Goal: Task Accomplishment & Management: Use online tool/utility

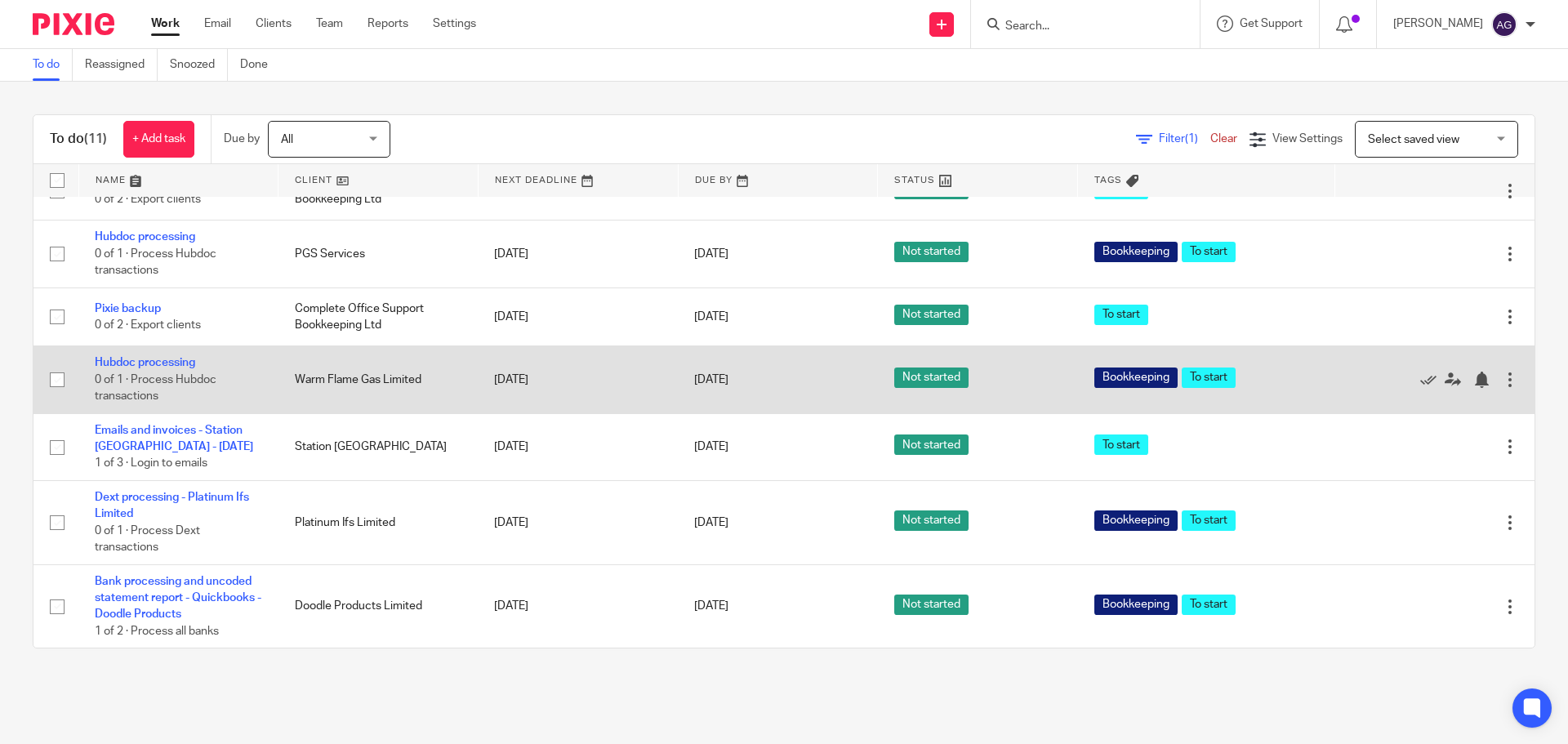
scroll to position [421, 0]
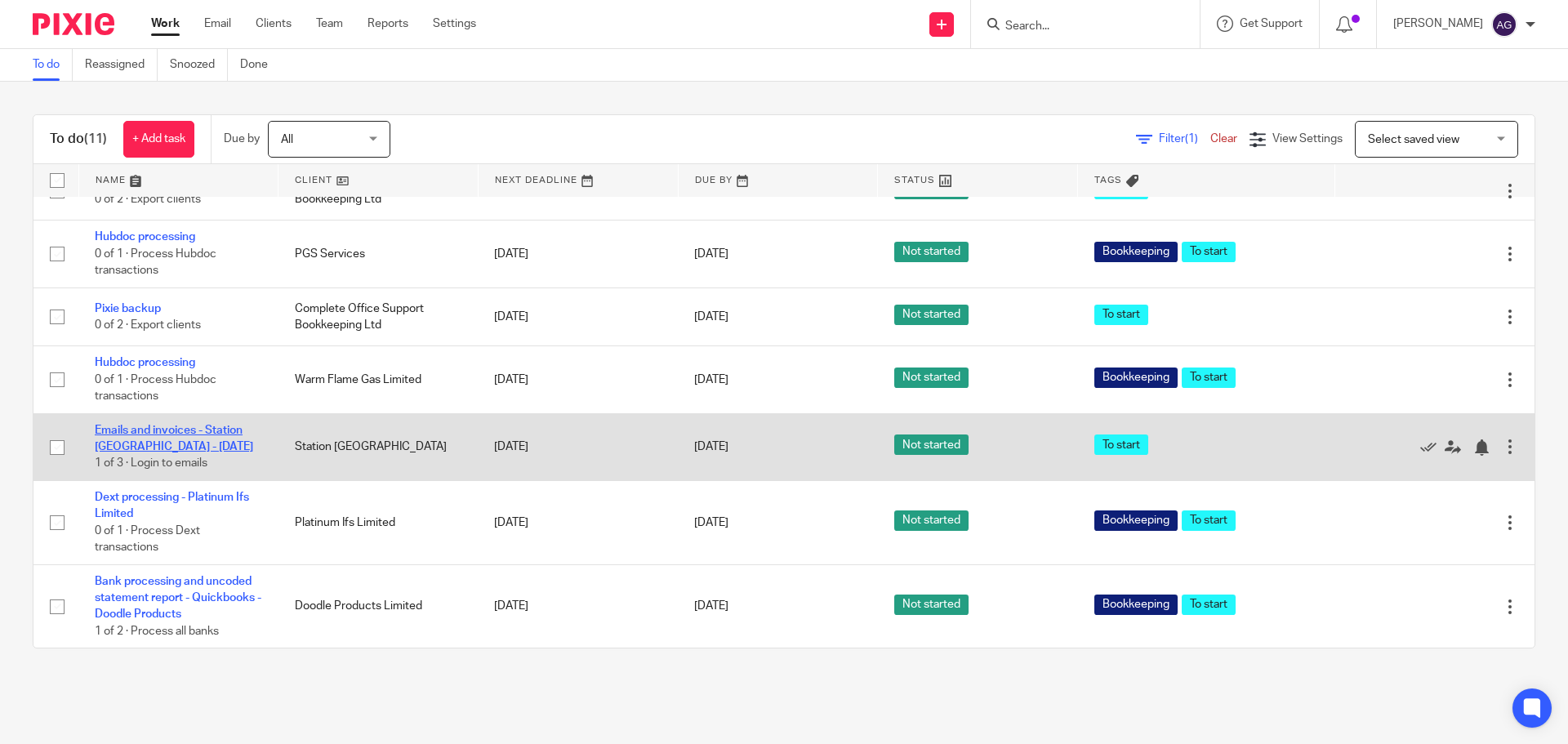
click at [187, 427] on link "Emails and invoices - Station [GEOGRAPHIC_DATA] - [DATE]" at bounding box center [174, 438] width 158 height 27
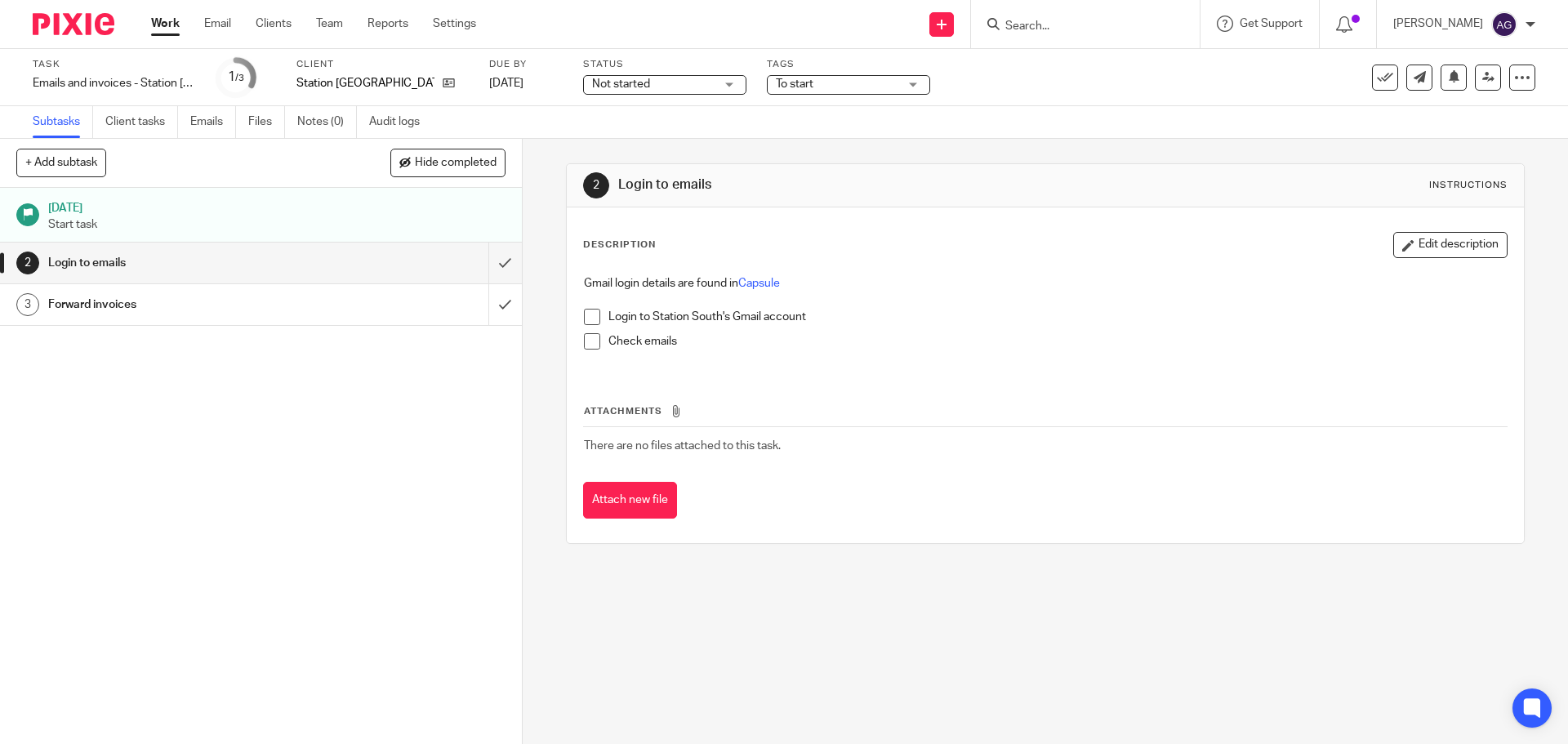
click at [588, 319] on span at bounding box center [592, 317] width 16 height 16
click at [584, 336] on span at bounding box center [592, 341] width 16 height 16
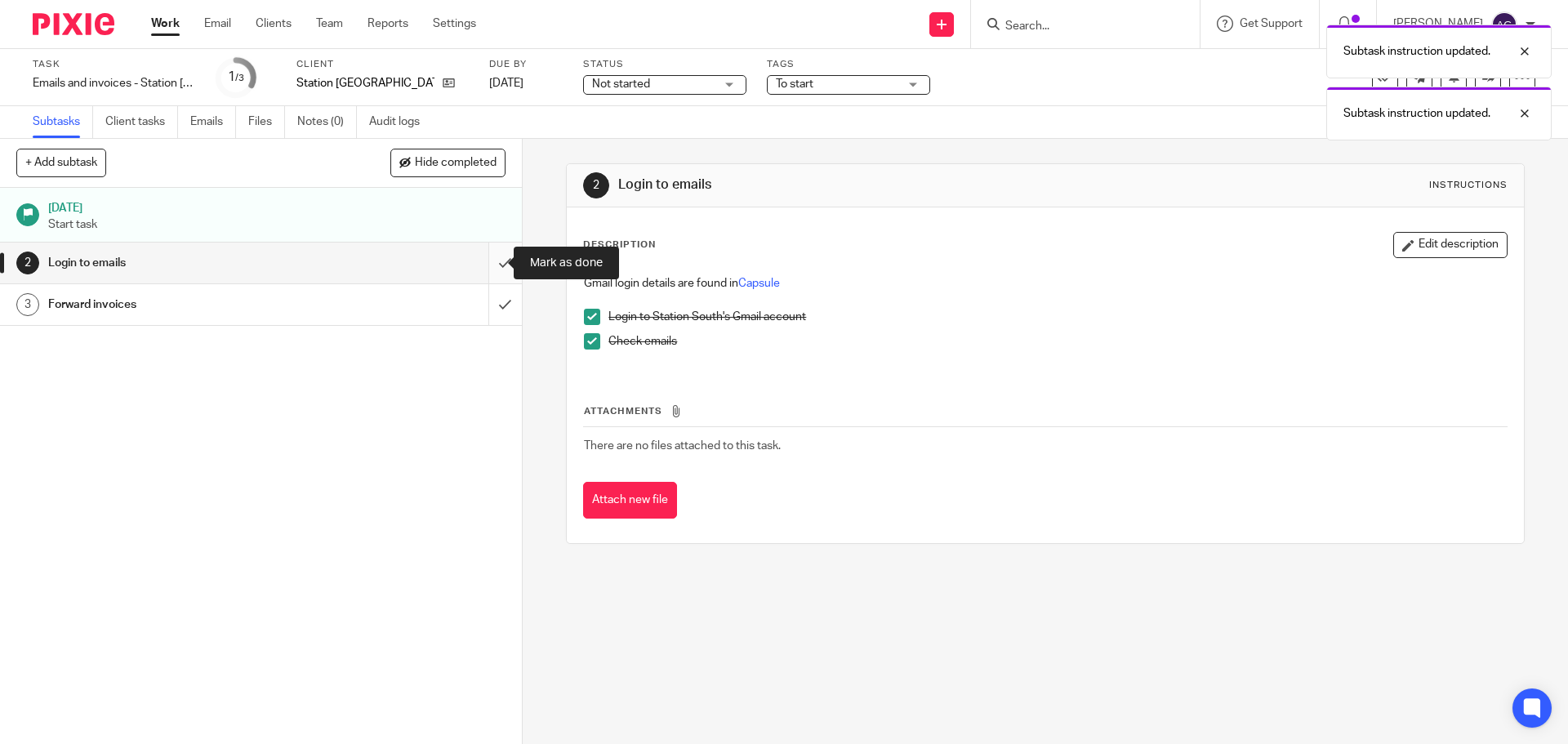
click at [489, 271] on input "submit" at bounding box center [261, 263] width 522 height 41
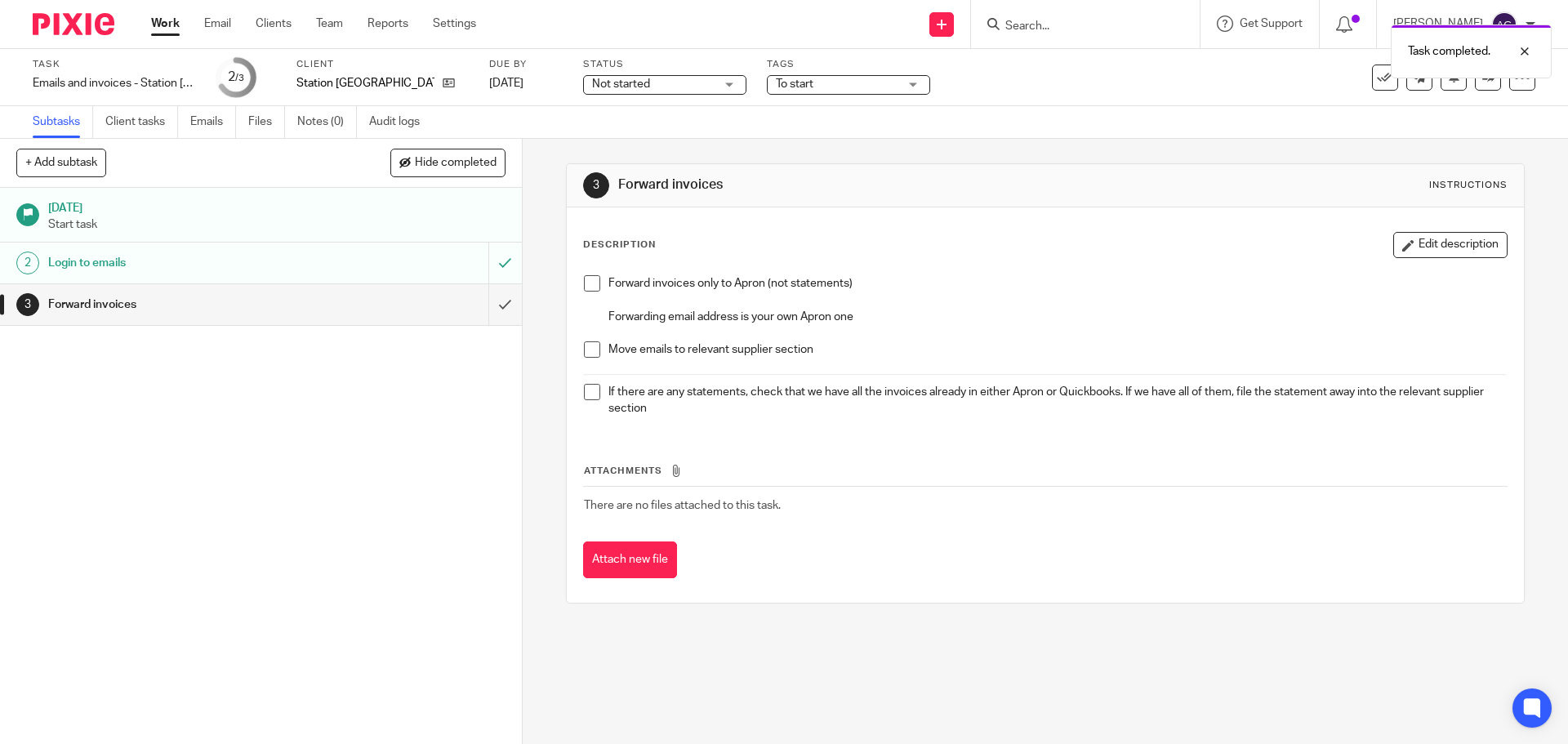
click at [584, 284] on span at bounding box center [592, 284] width 16 height 16
click at [584, 347] on span at bounding box center [592, 350] width 16 height 16
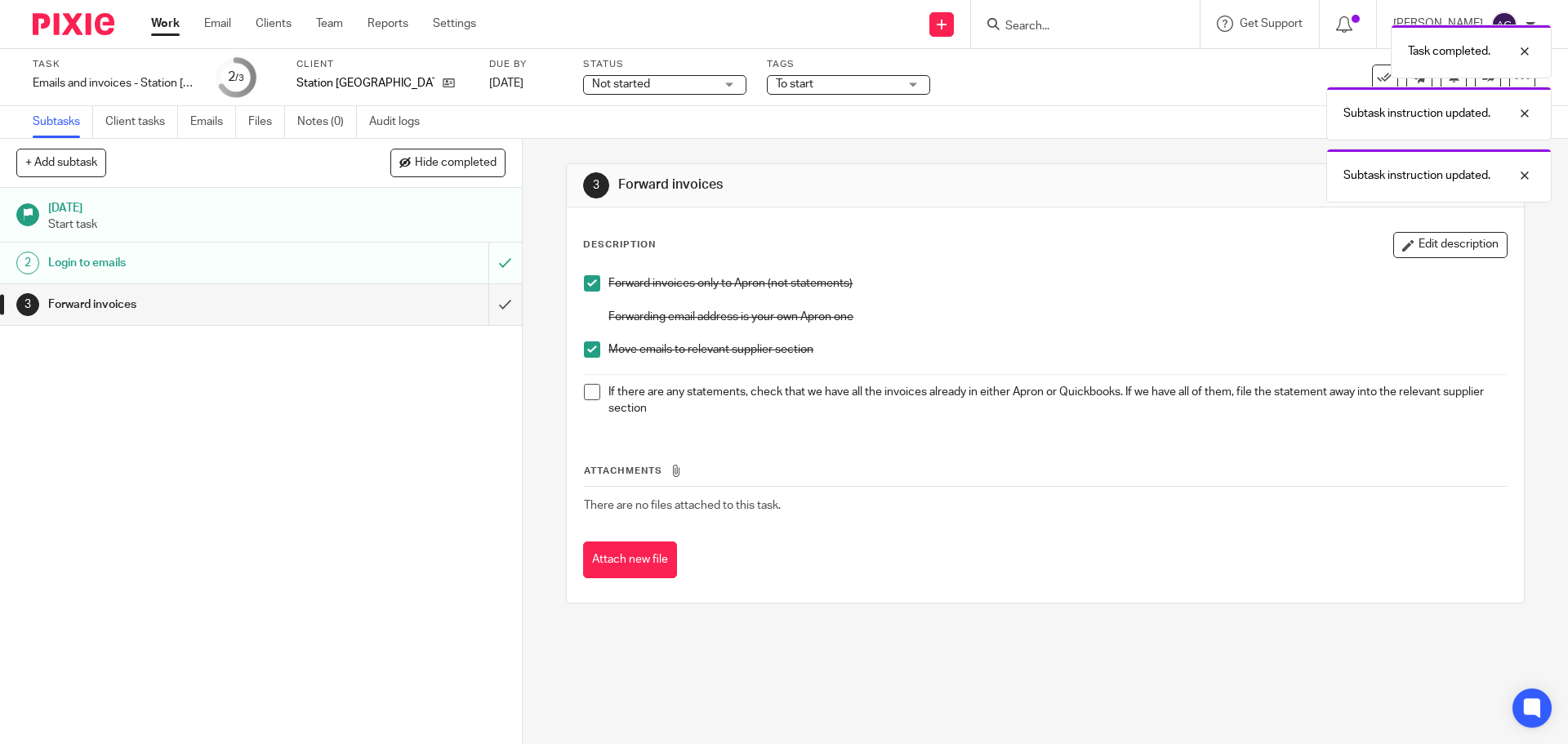
click at [586, 394] on span at bounding box center [592, 393] width 16 height 16
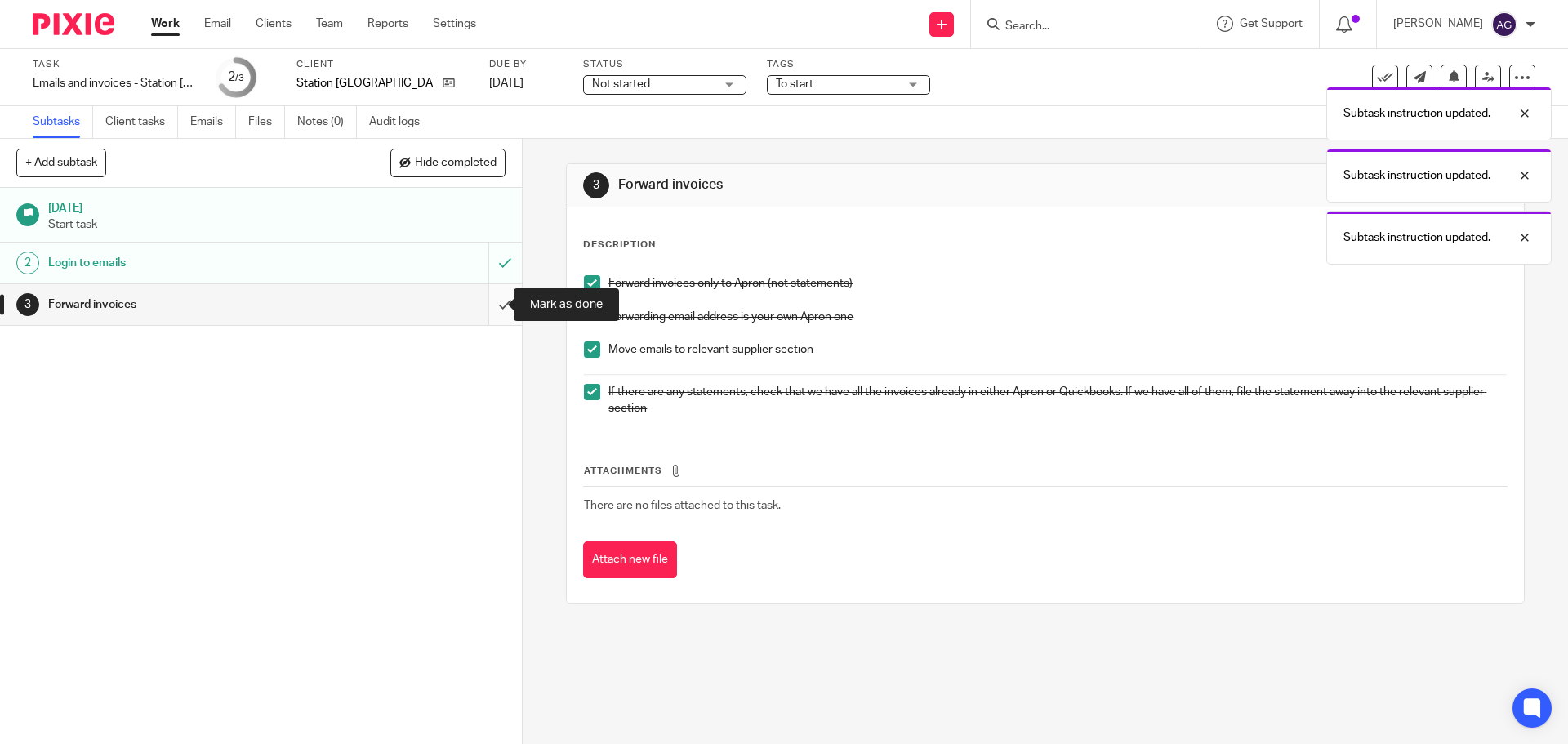
click at [486, 301] on input "submit" at bounding box center [261, 305] width 522 height 41
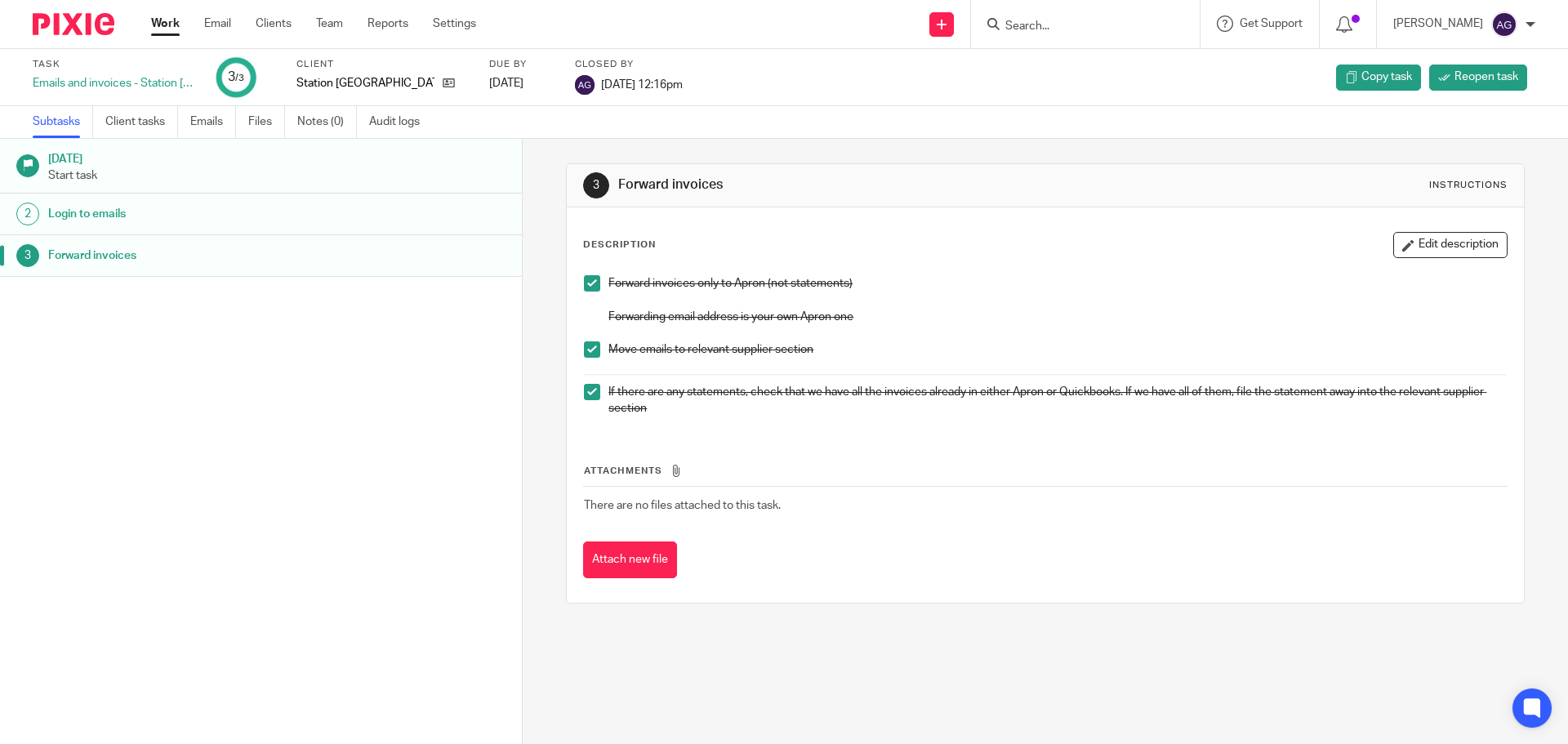
click at [78, 17] on img at bounding box center [73, 24] width 81 height 22
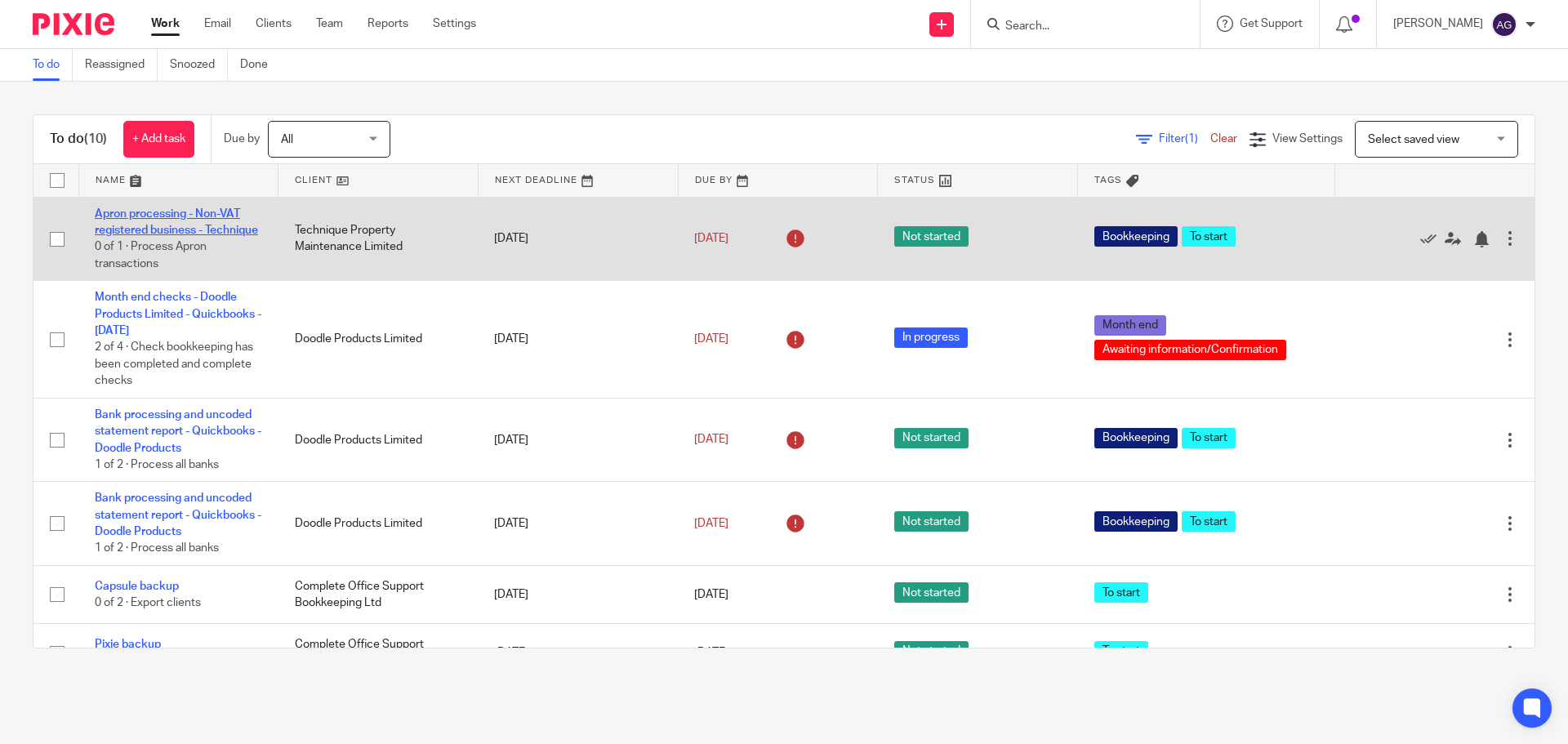
click at [148, 210] on link "Apron processing - Non-VAT registered business - Technique" at bounding box center [177, 222] width 164 height 27
